Goal: Transaction & Acquisition: Purchase product/service

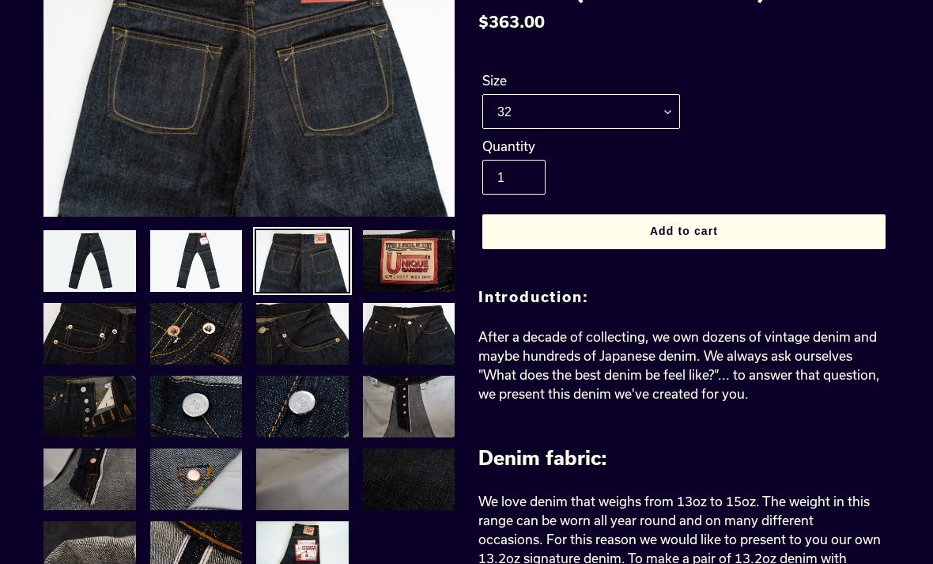
scroll to position [194, 0]
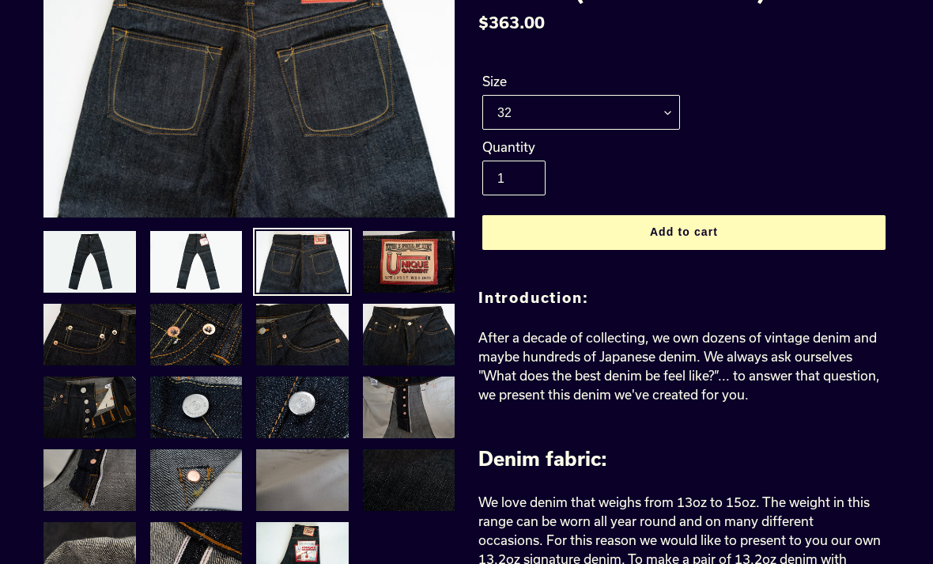
click at [705, 232] on span "Add to cart" at bounding box center [684, 232] width 68 height 13
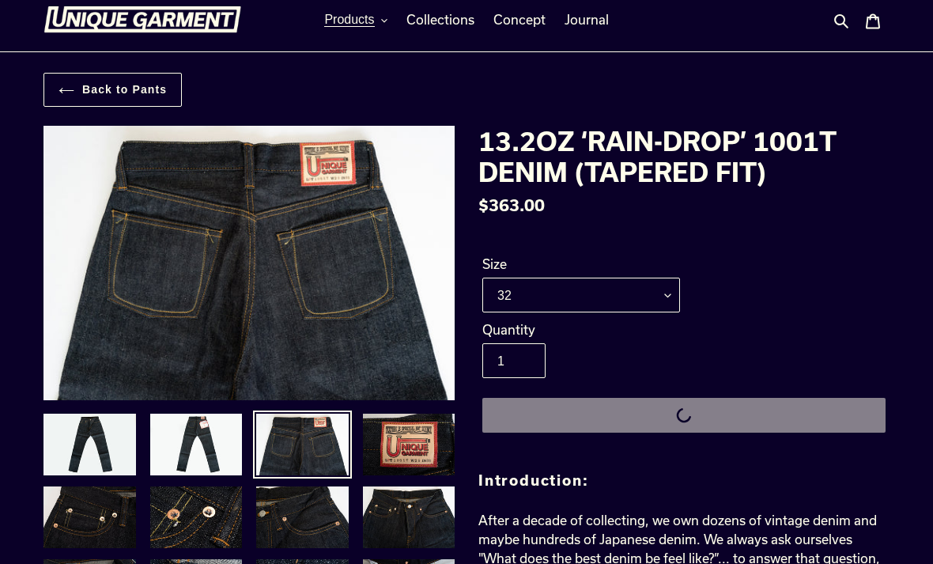
scroll to position [0, 0]
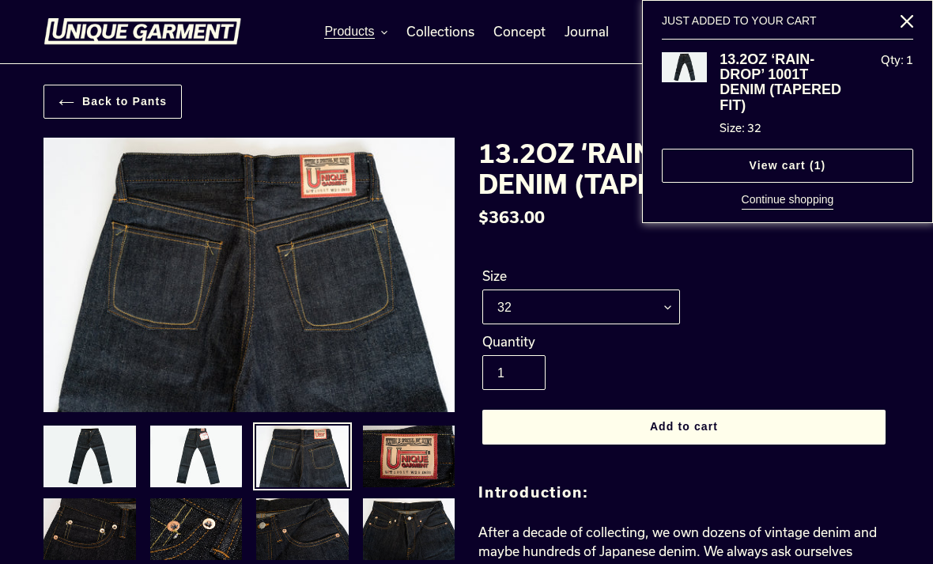
click at [586, 102] on div "Back to Pants" at bounding box center [466, 102] width 933 height 34
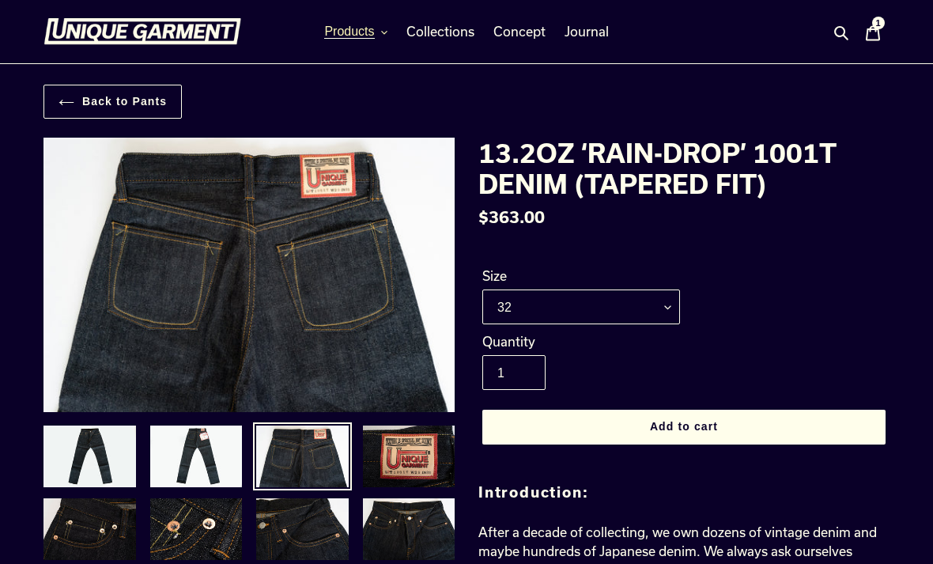
click at [385, 36] on icon "button" at bounding box center [384, 32] width 6 height 6
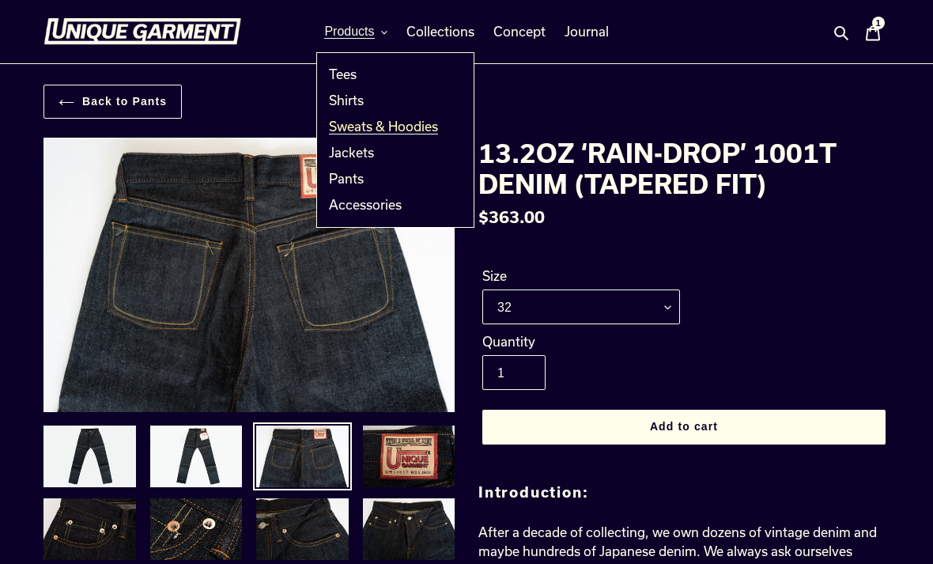
click at [397, 127] on span "Sweats & Hoodies" at bounding box center [383, 127] width 109 height 16
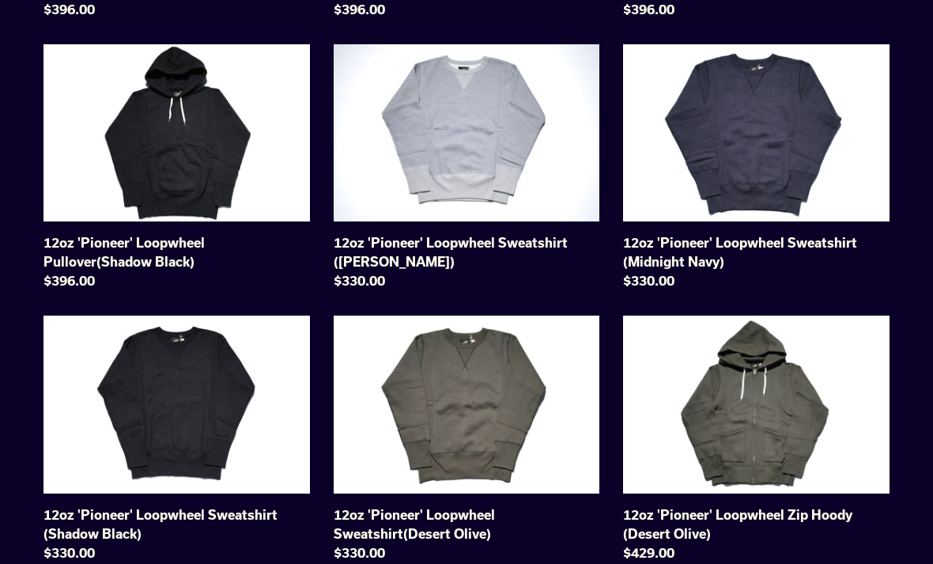
scroll to position [398, 0]
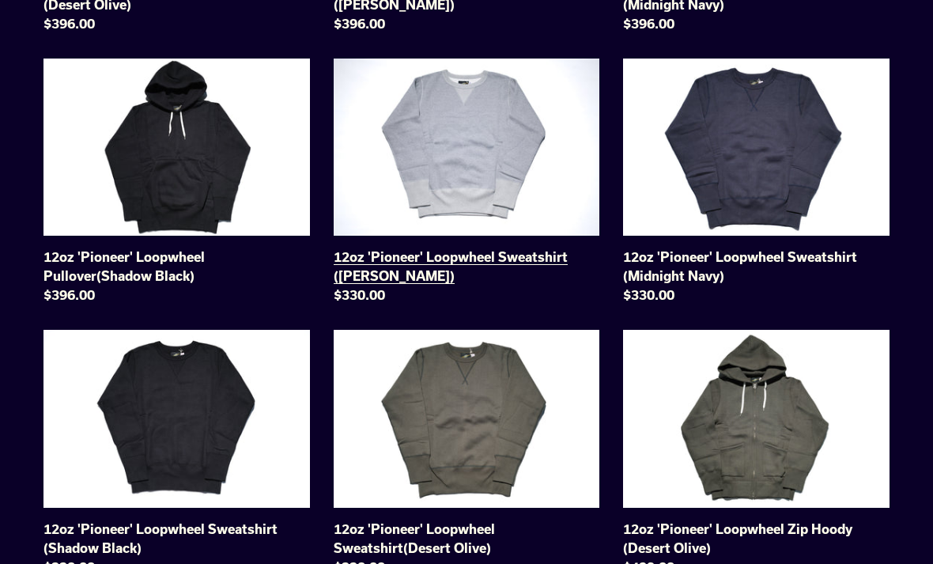
click at [463, 179] on link "12oz 'Pioneer' Loopwheel Sweatshirt ([PERSON_NAME])" at bounding box center [467, 185] width 267 height 252
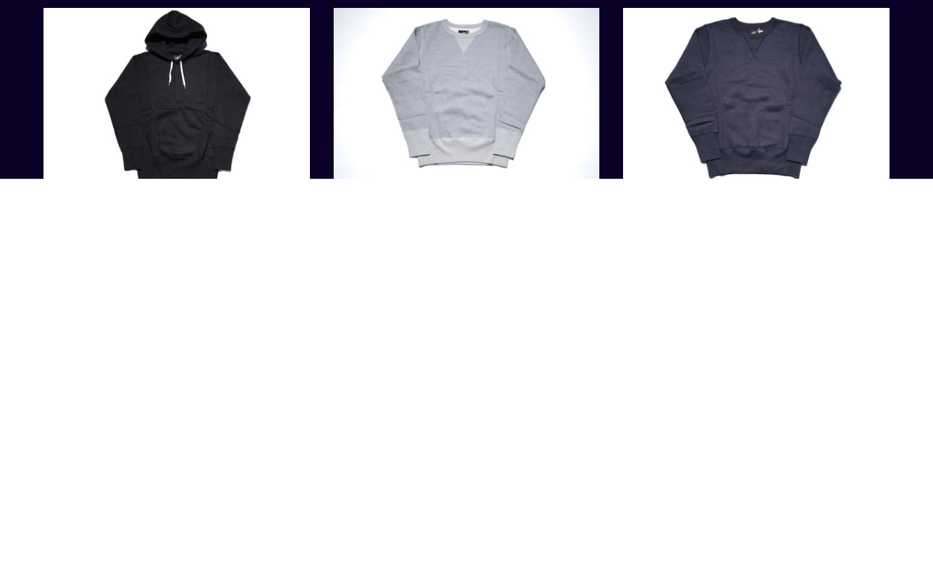
click at [471, 393] on link "12oz 'Pioneer' Loopwheel Sweatshirt ([PERSON_NAME])" at bounding box center [467, 519] width 267 height 252
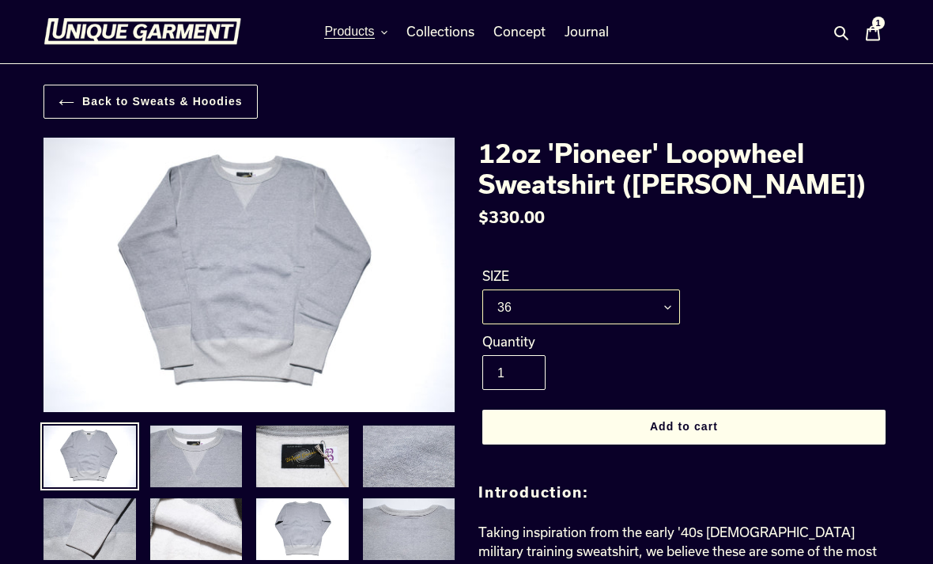
click at [671, 304] on select "36 38 40 42" at bounding box center [581, 306] width 198 height 35
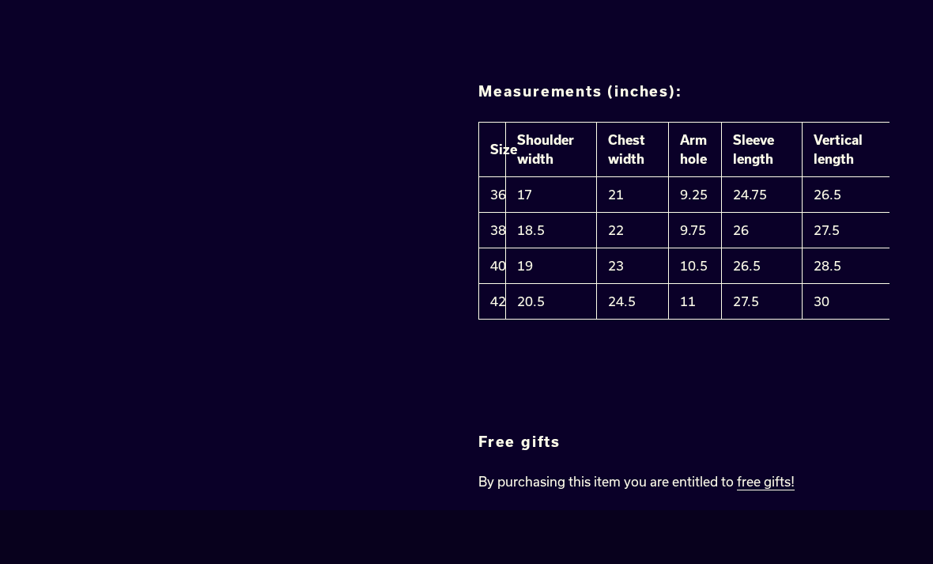
scroll to position [1649, 0]
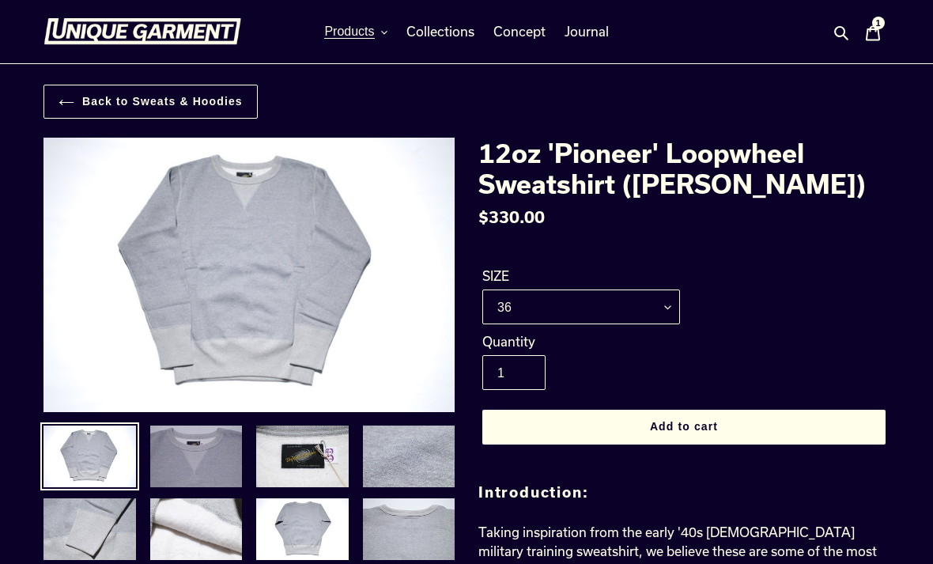
click at [204, 462] on img at bounding box center [197, 456] width 96 height 65
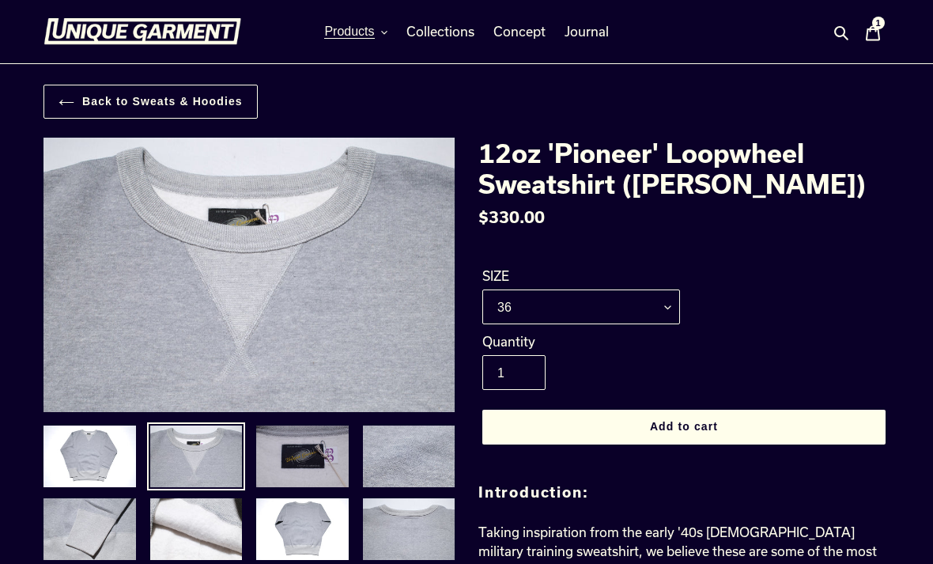
click at [295, 432] on img at bounding box center [303, 456] width 96 height 65
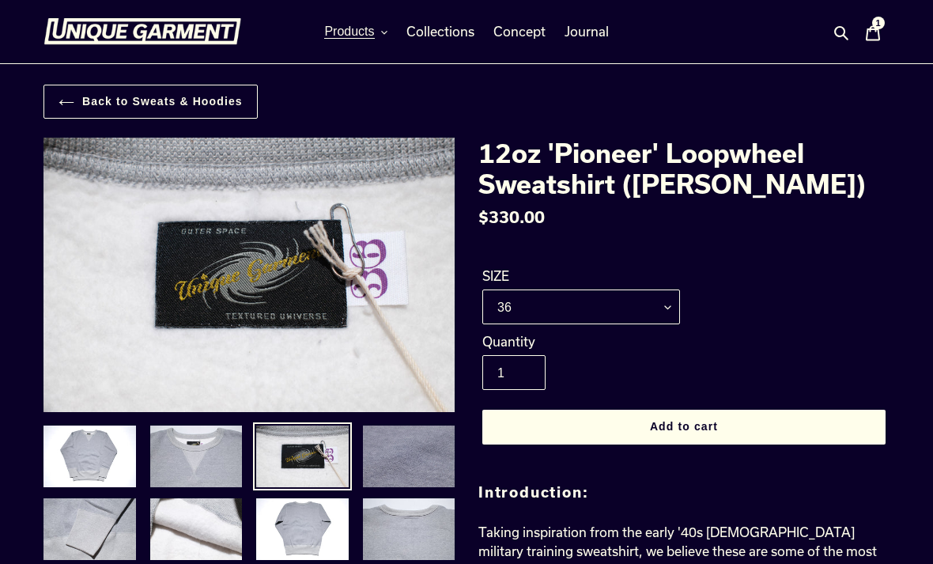
click at [384, 452] on img at bounding box center [409, 456] width 96 height 65
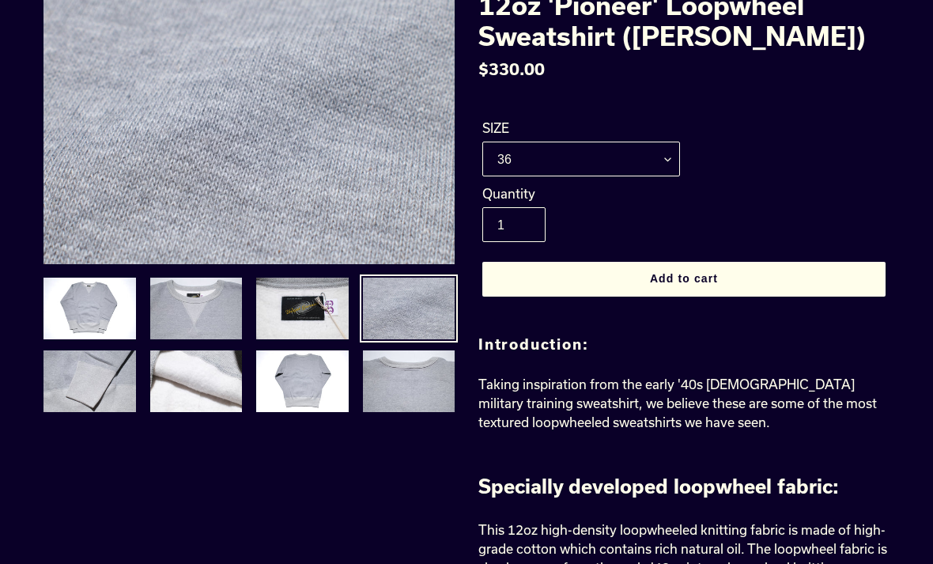
scroll to position [149, 0]
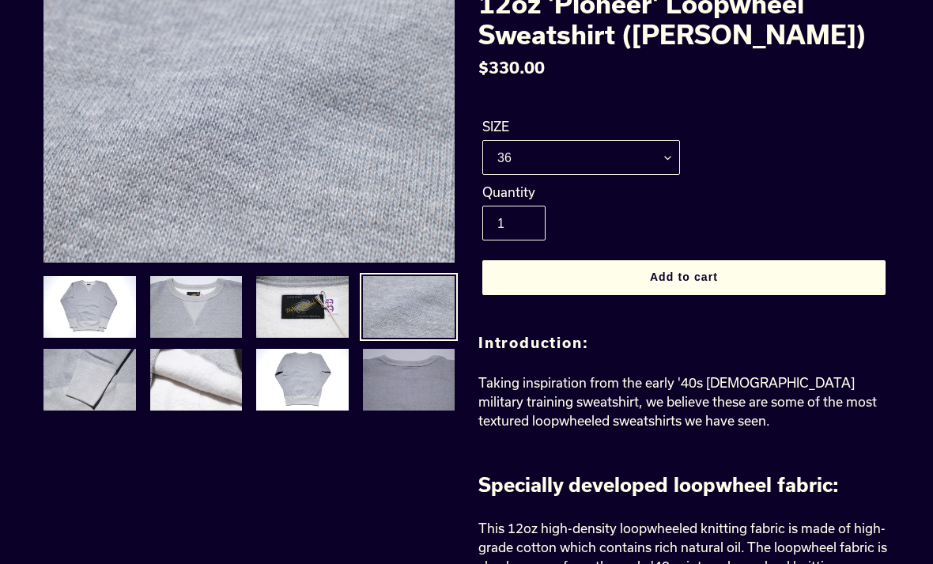
click at [406, 380] on img at bounding box center [409, 379] width 96 height 65
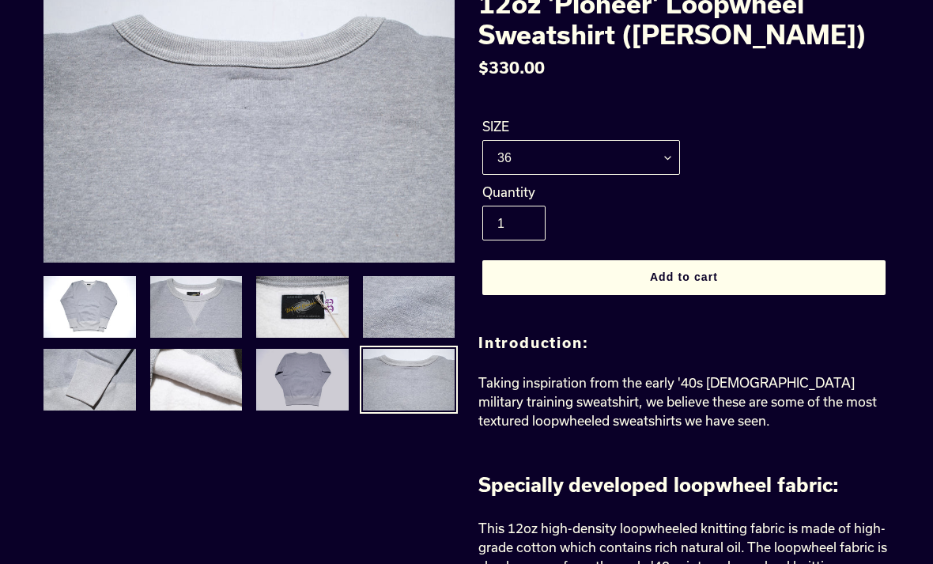
click at [323, 377] on img at bounding box center [303, 379] width 96 height 65
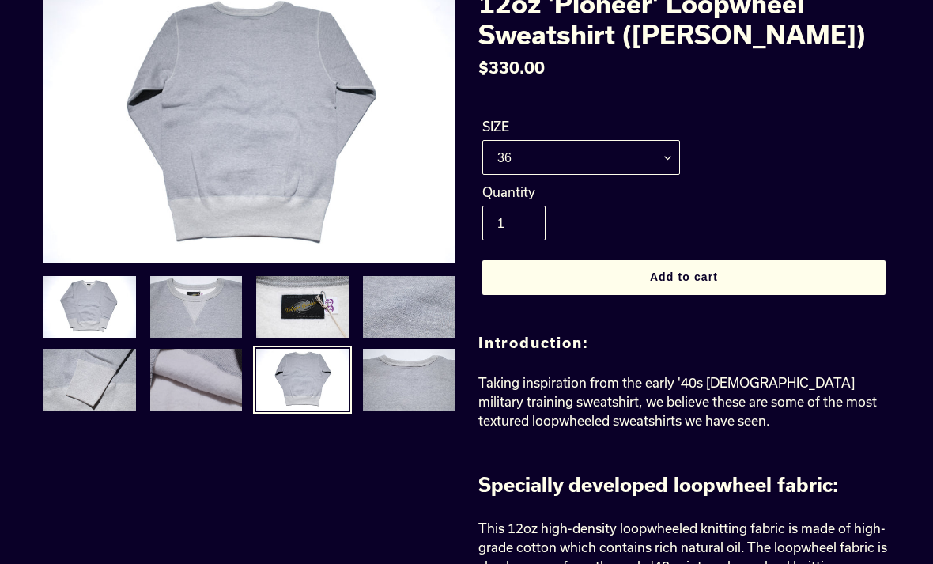
click at [206, 373] on img at bounding box center [197, 379] width 96 height 65
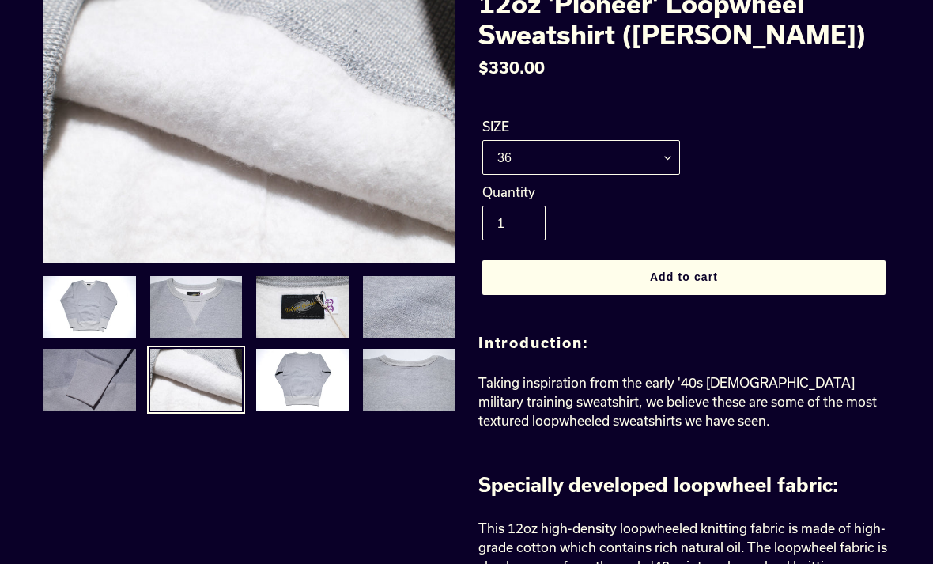
click at [100, 381] on img at bounding box center [90, 379] width 96 height 65
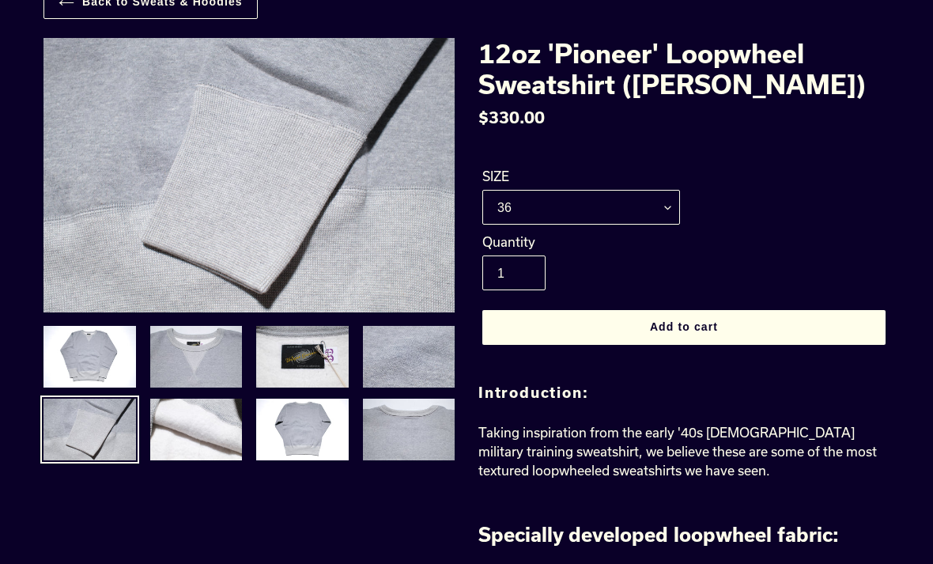
scroll to position [100, 0]
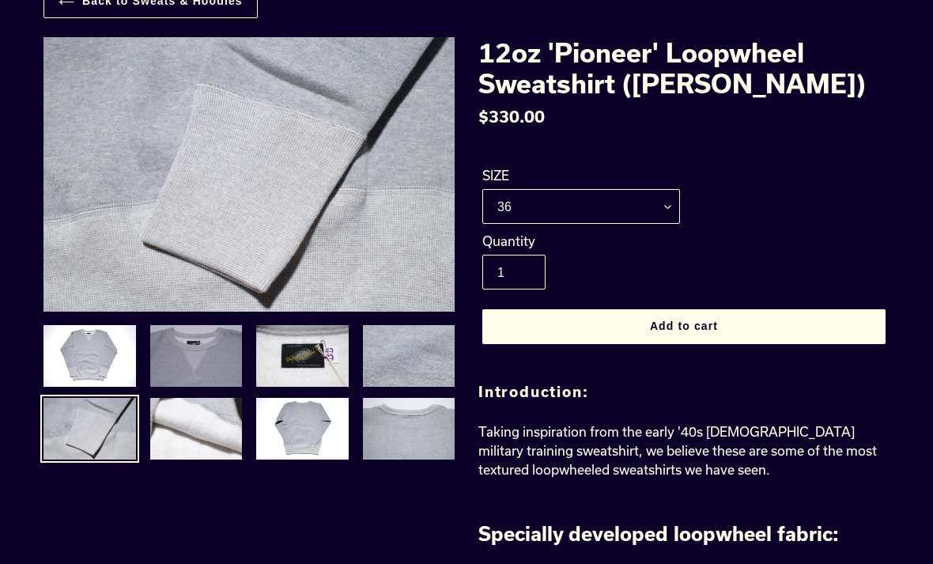
click at [209, 376] on img at bounding box center [197, 355] width 96 height 65
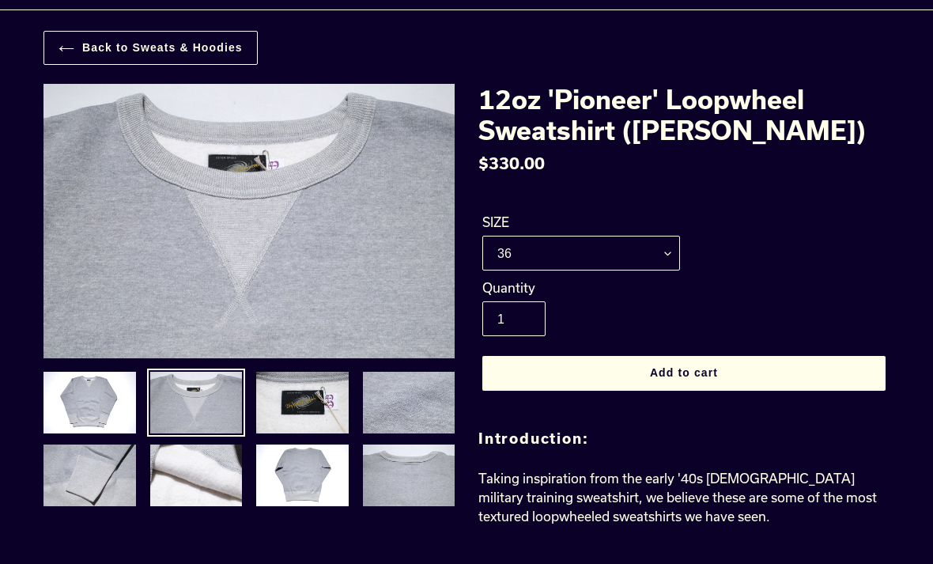
scroll to position [64, 0]
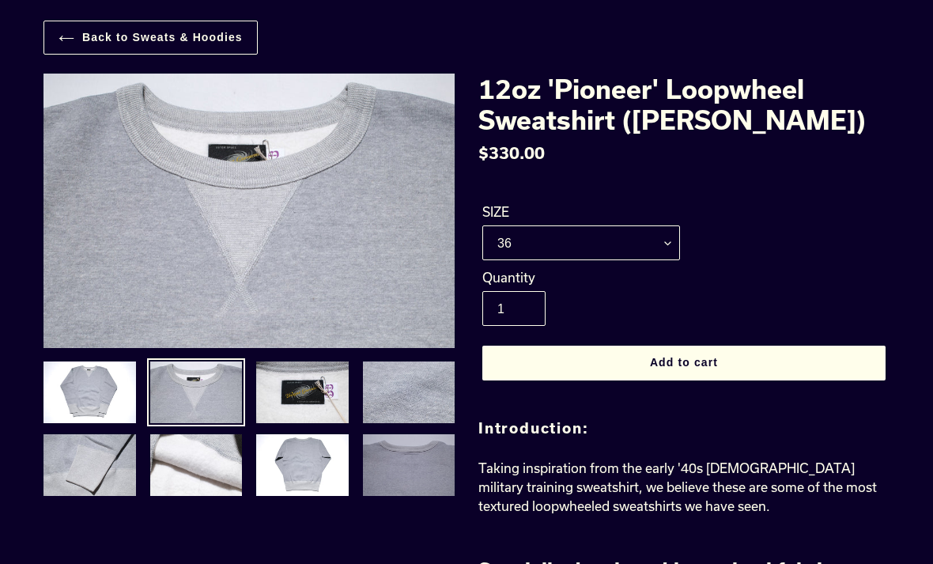
click at [431, 459] on img at bounding box center [409, 465] width 96 height 65
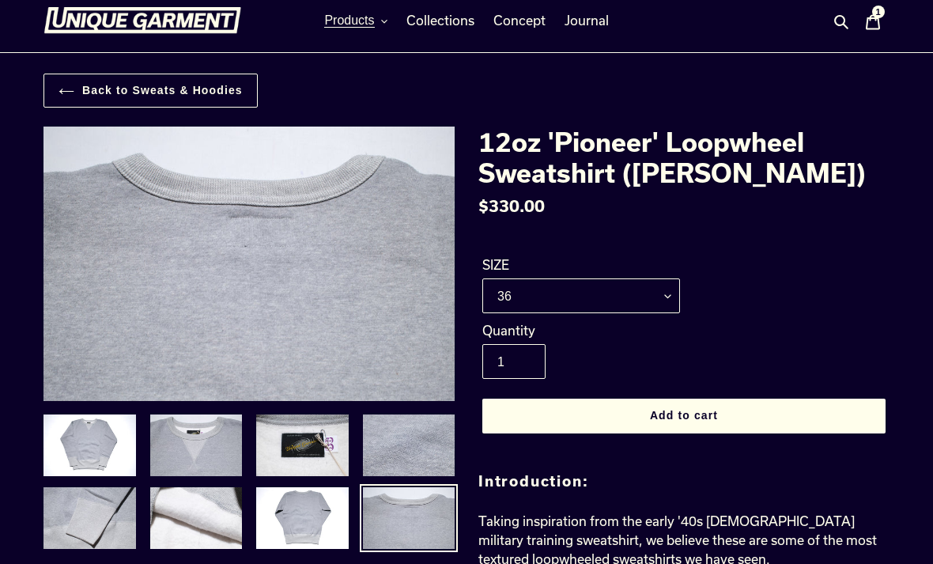
scroll to position [0, 0]
